Goal: Obtain resource: Download file/media

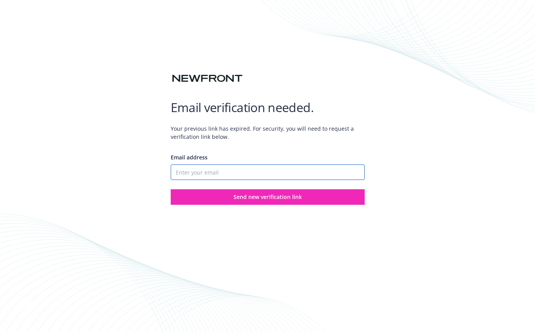
click at [192, 173] on input "Email address" at bounding box center [268, 172] width 194 height 16
type input "[EMAIL_ADDRESS][DOMAIN_NAME]"
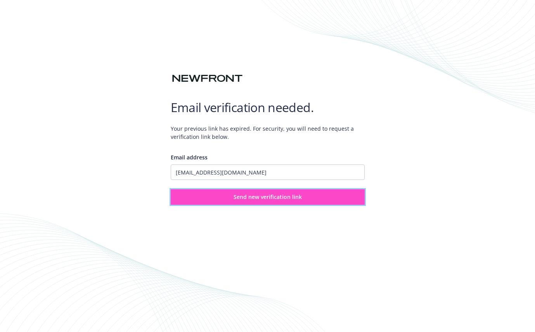
click at [330, 203] on button "Send new verification link" at bounding box center [268, 197] width 194 height 16
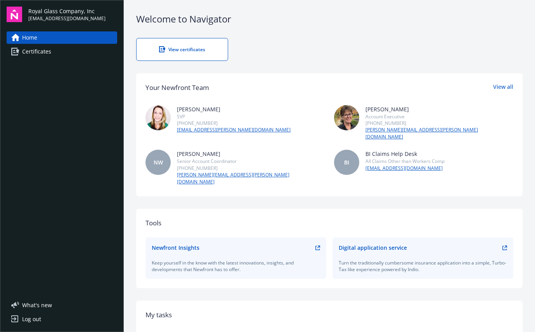
click at [52, 54] on link "Certificates" at bounding box center [62, 51] width 111 height 12
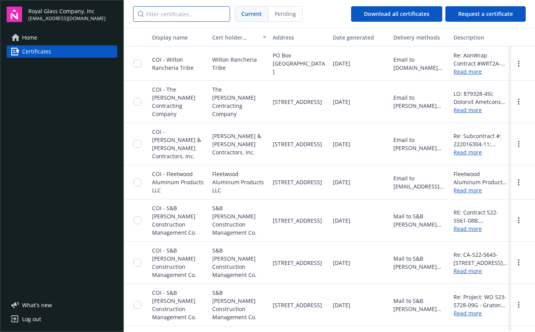
click at [185, 15] on input "Filter certificates..." at bounding box center [181, 14] width 97 height 16
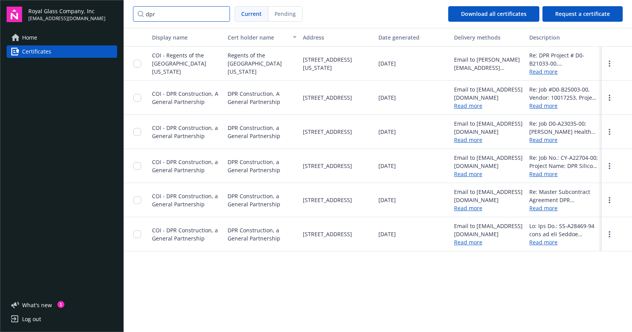
type input "dpr"
click at [138, 199] on input "checkbox" at bounding box center [137, 200] width 8 height 8
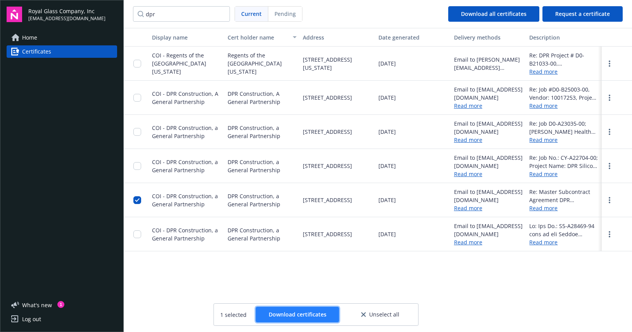
click at [283, 316] on span "Download certificates" at bounding box center [298, 314] width 58 height 7
